Goal: Information Seeking & Learning: Learn about a topic

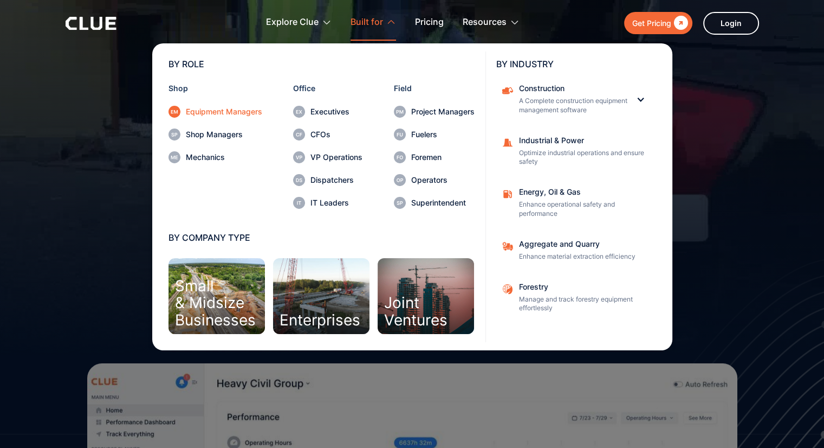
click at [219, 109] on div "Equipment Managers" at bounding box center [224, 112] width 76 height 8
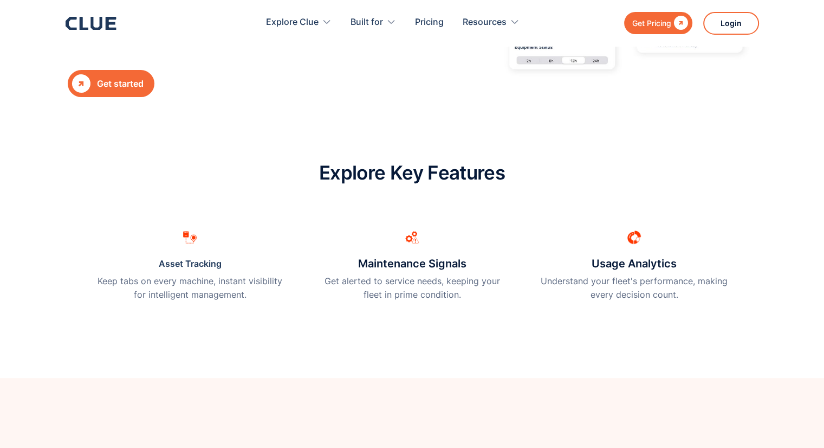
scroll to position [271, 0]
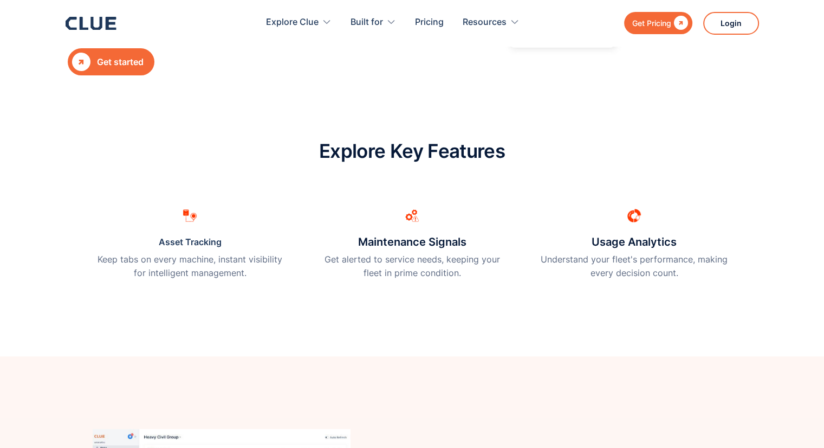
click at [180, 244] on link "Asset Tracking" at bounding box center [190, 242] width 63 height 16
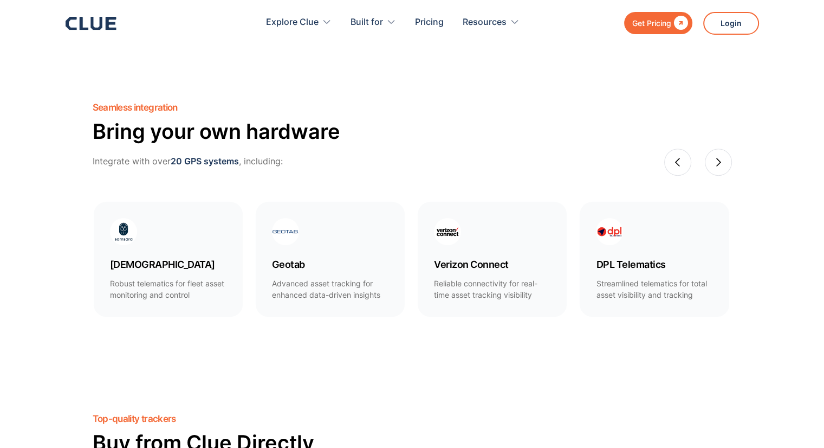
scroll to position [596, 0]
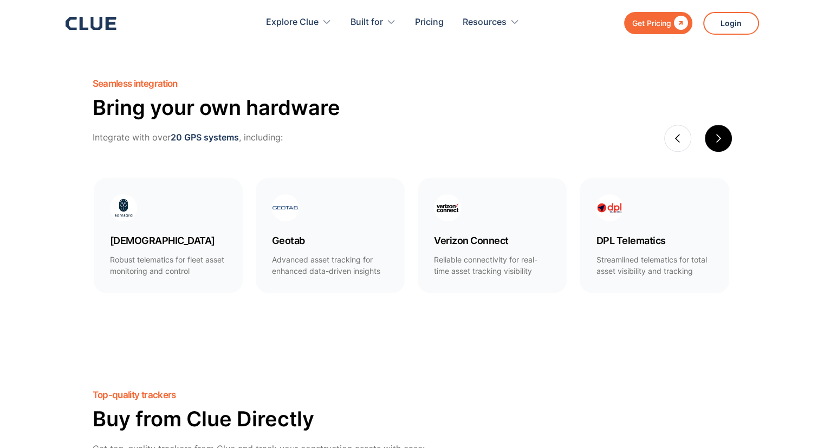
click at [720, 140] on div "next slide" at bounding box center [719, 138] width 10 height 10
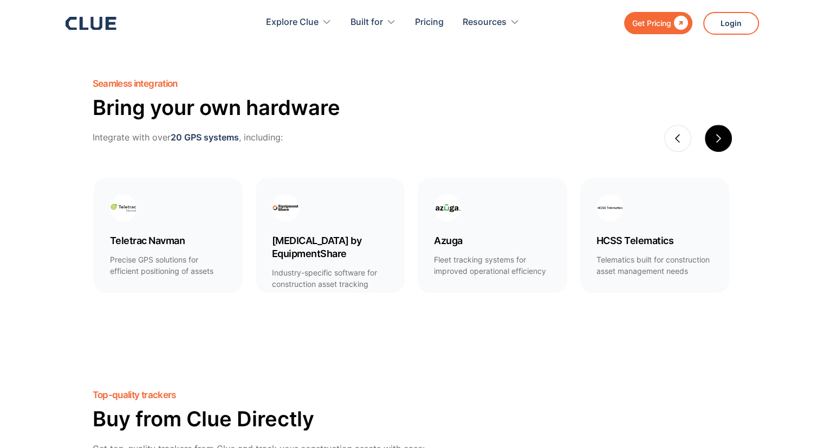
click at [720, 140] on div "next slide" at bounding box center [719, 138] width 10 height 10
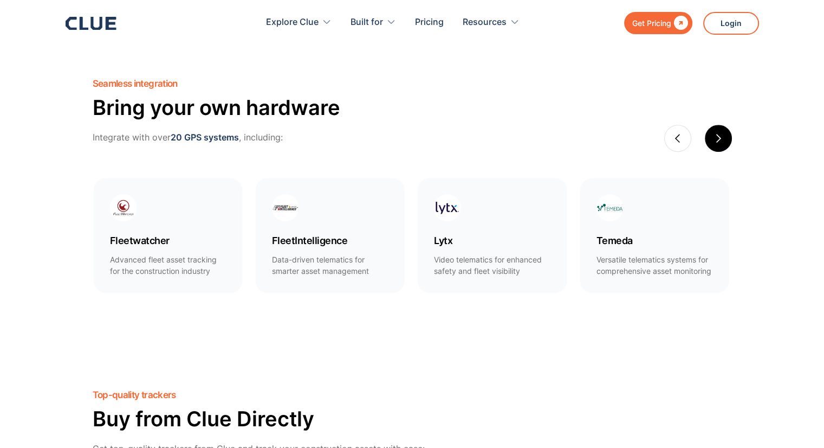
click at [720, 140] on div "next slide" at bounding box center [719, 138] width 10 height 10
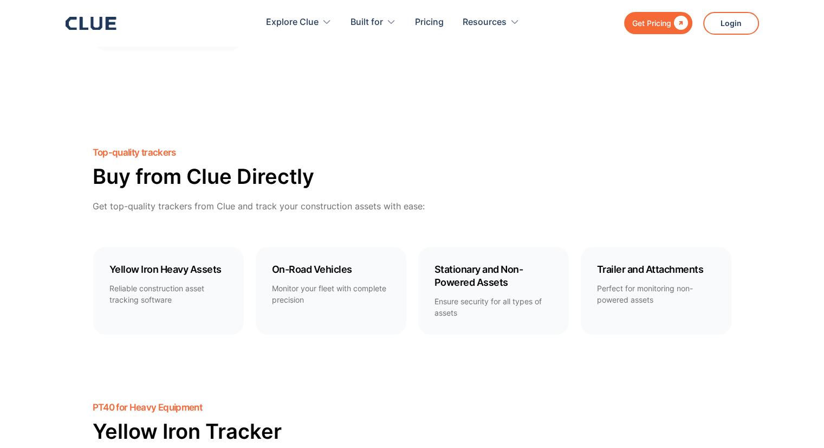
scroll to position [867, 0]
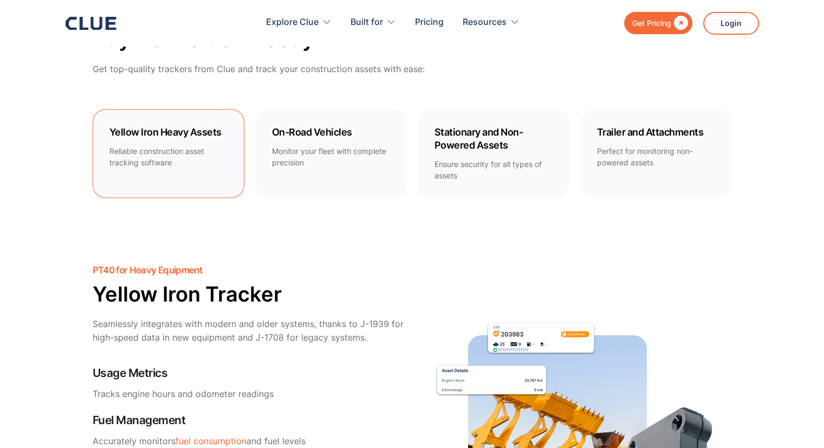
click at [128, 174] on link "Yellow Iron Heavy Assets Reliable construction asset tracking software" at bounding box center [169, 153] width 152 height 89
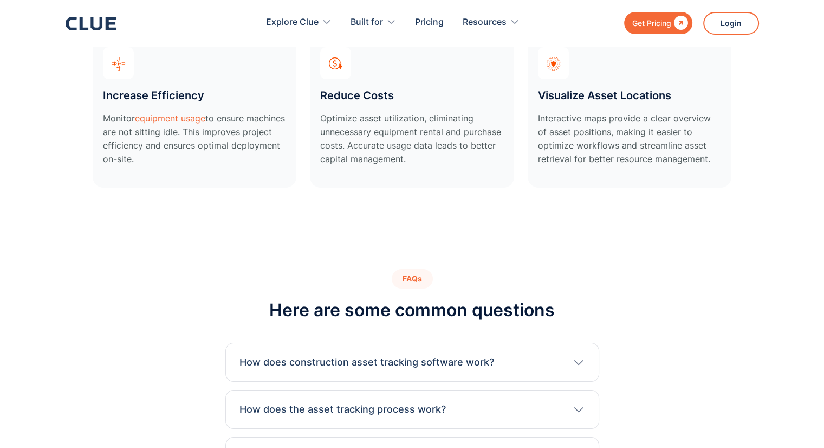
scroll to position [3957, 0]
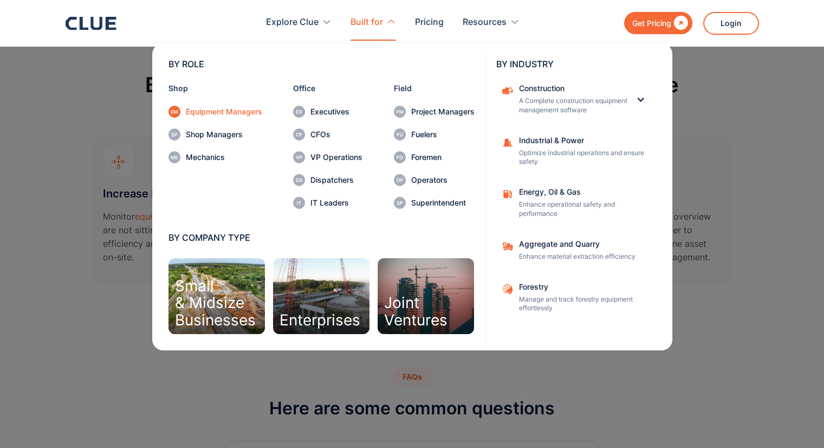
click at [206, 113] on div "Equipment Managers" at bounding box center [224, 112] width 76 height 8
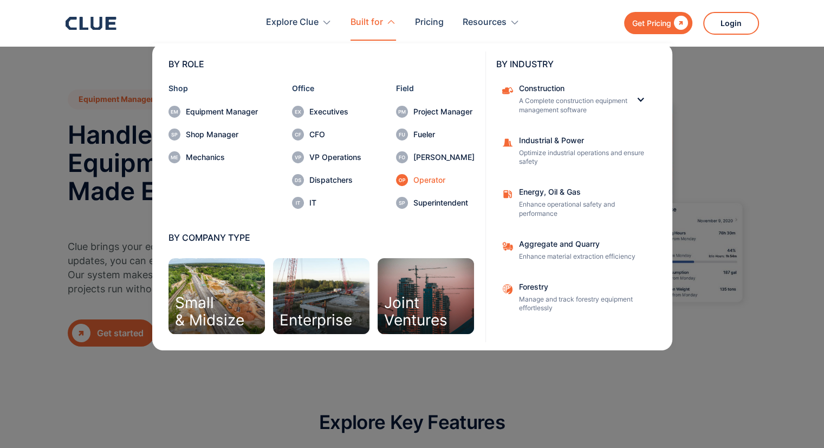
click at [440, 182] on div "Operator" at bounding box center [443, 180] width 61 height 8
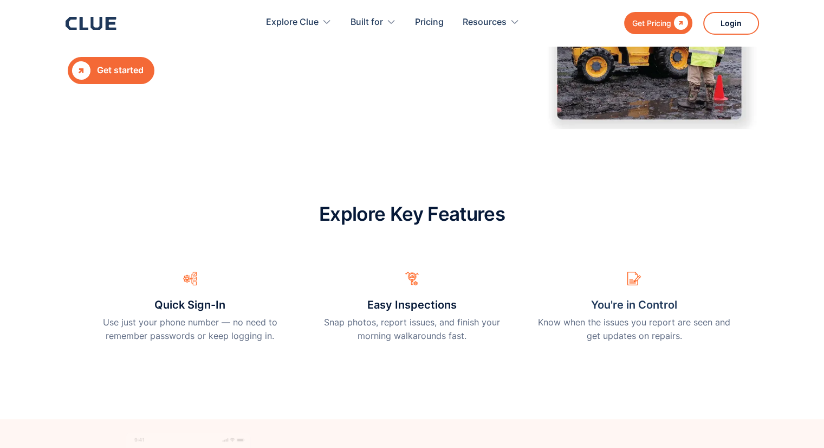
scroll to position [271, 0]
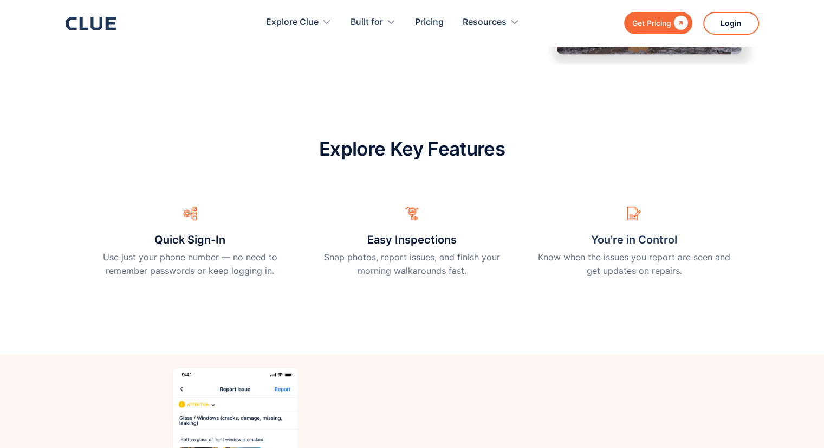
click at [411, 230] on div "Easy Inspections Snap photos, report issues, and finish your morning walkaround…" at bounding box center [412, 243] width 195 height 92
click at [412, 237] on h3 "Easy Inspections" at bounding box center [411, 239] width 89 height 16
click at [424, 244] on h3 "Easy Inspections" at bounding box center [411, 239] width 89 height 16
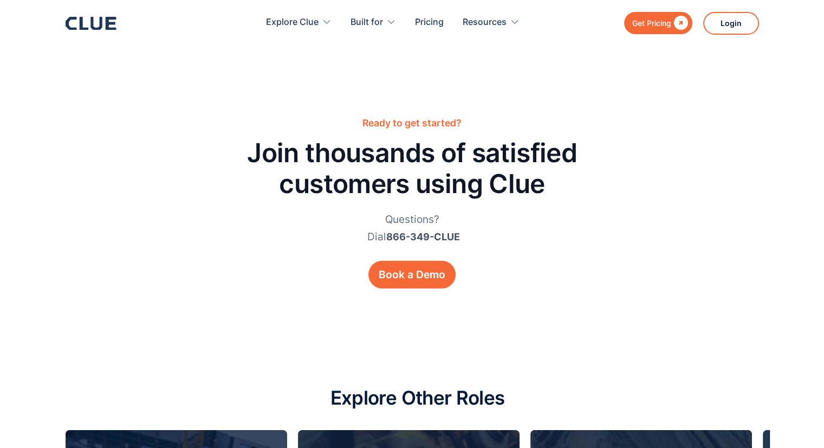
scroll to position [3251, 0]
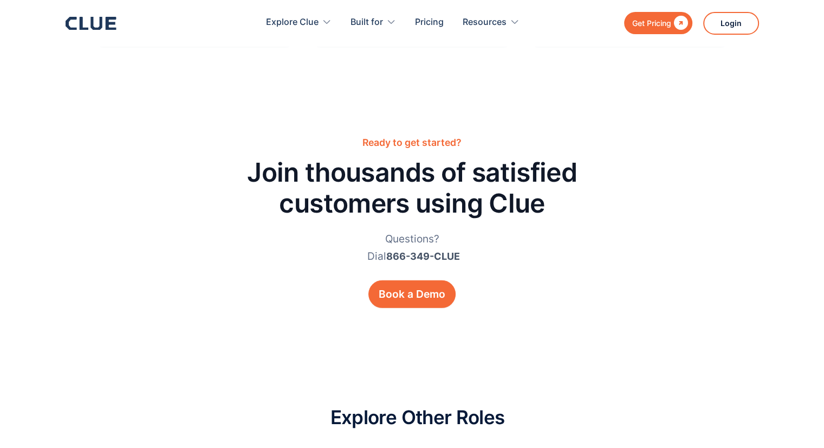
click at [642, 29] on div "Get Pricing" at bounding box center [651, 23] width 39 height 14
